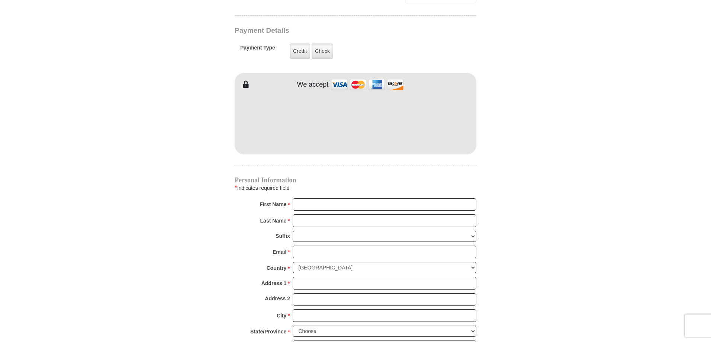
scroll to position [595, 0]
click at [338, 198] on input "First Name *" at bounding box center [385, 204] width 184 height 13
type input "Cheryl"
click at [334, 214] on input "Last Name *" at bounding box center [385, 220] width 184 height 13
type input "Comstock"
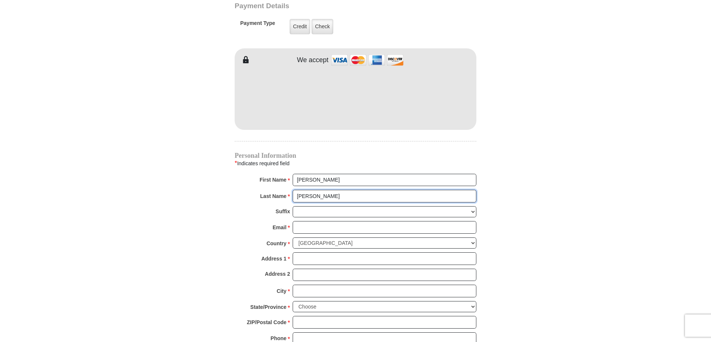
scroll to position [632, 0]
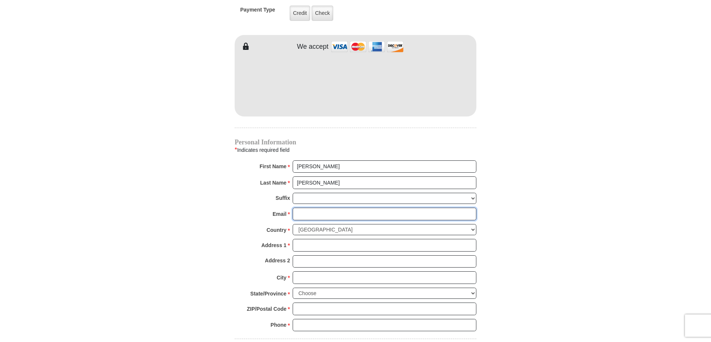
click at [323, 208] on input "Email *" at bounding box center [385, 214] width 184 height 13
type input "cherylcomstock@hotmail.com"
type input "186 Lunayena Rd"
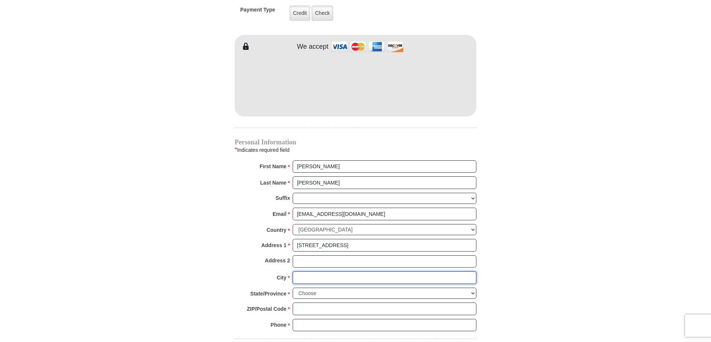
type input "Rhome"
select select "TX"
type input "76078"
type input "4698654906"
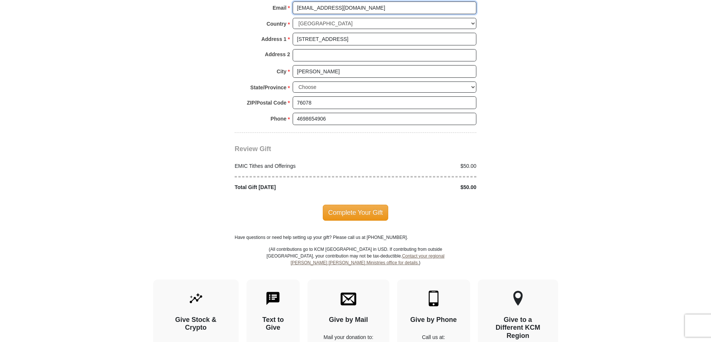
scroll to position [856, 0]
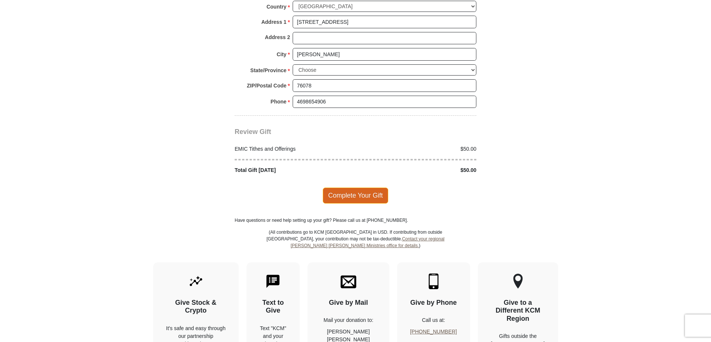
click at [357, 188] on span "Complete Your Gift" at bounding box center [356, 195] width 66 height 16
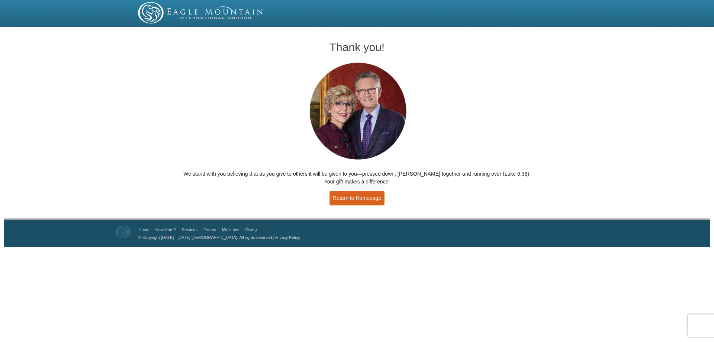
click at [363, 197] on link "Return to Homepage" at bounding box center [357, 198] width 55 height 15
